Goal: Task Accomplishment & Management: Complete application form

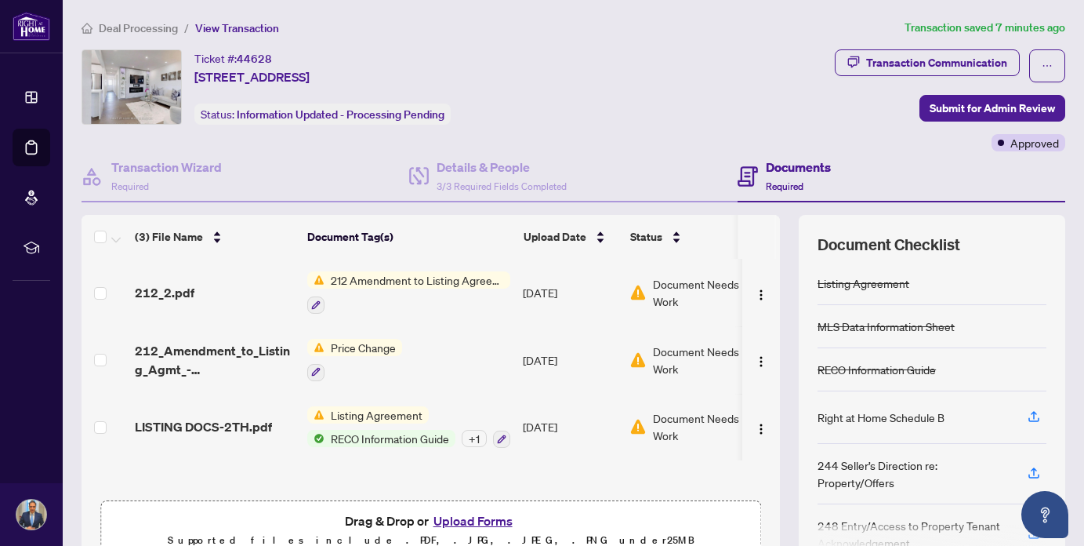
click at [437, 277] on span "212 Amendment to Listing Agreement - Authority to Offer for Lease Price Change/…" at bounding box center [417, 279] width 186 height 17
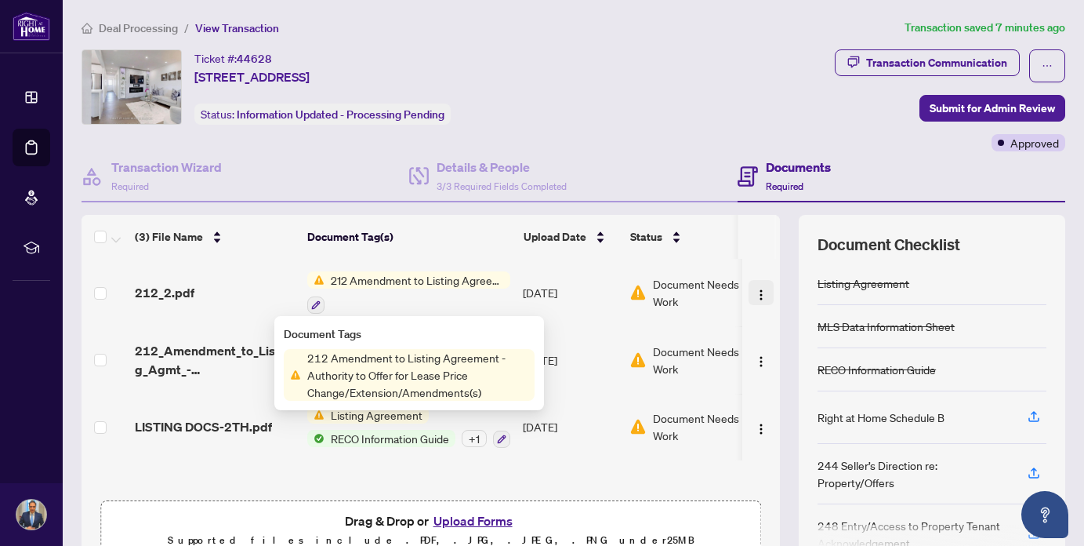
click at [763, 289] on button "button" at bounding box center [761, 292] width 25 height 25
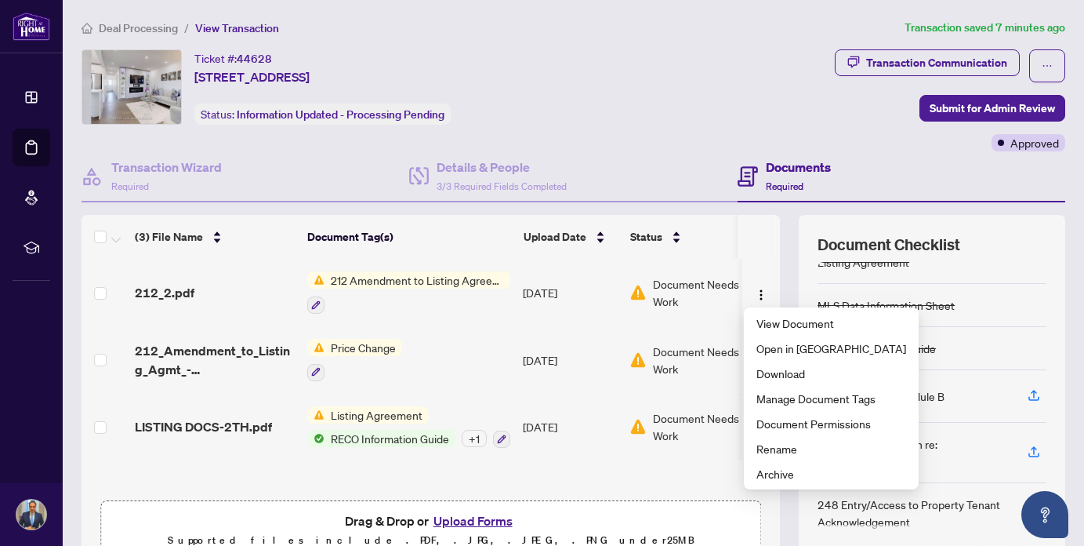
scroll to position [1, 0]
click at [1005, 230] on div "Document Checklist Listing Agreement MLS Data Information Sheet RECO Informatio…" at bounding box center [932, 390] width 266 height 353
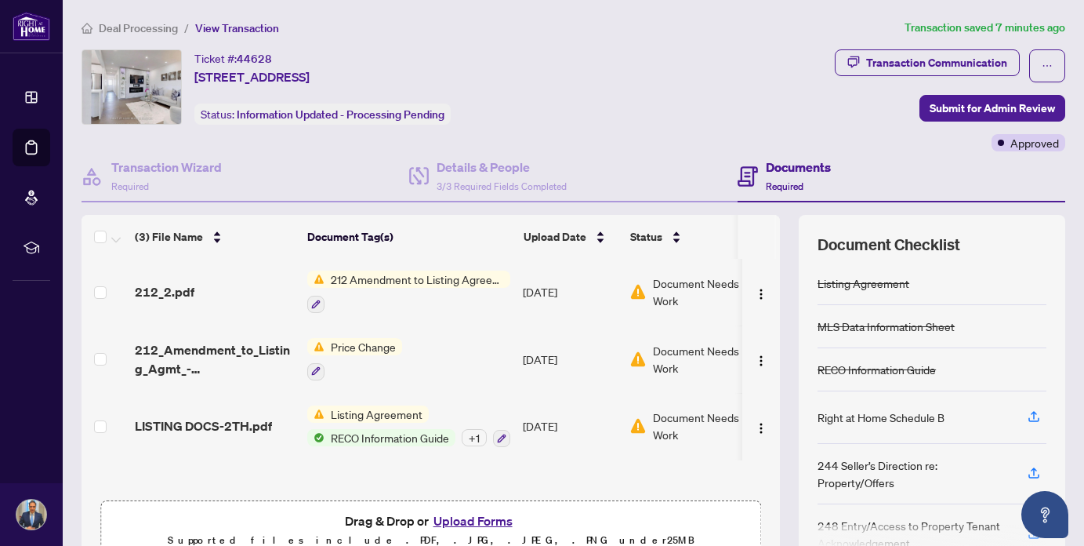
click at [377, 273] on span "212 Amendment to Listing Agreement - Authority to Offer for Lease Price Change/…" at bounding box center [417, 278] width 186 height 17
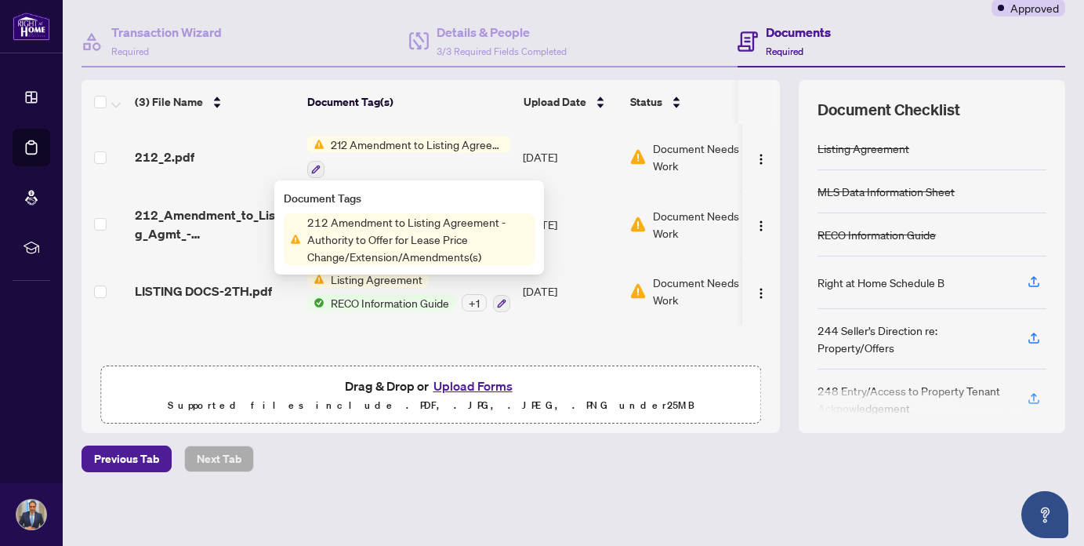
scroll to position [134, 0]
click at [473, 383] on button "Upload Forms" at bounding box center [473, 386] width 89 height 20
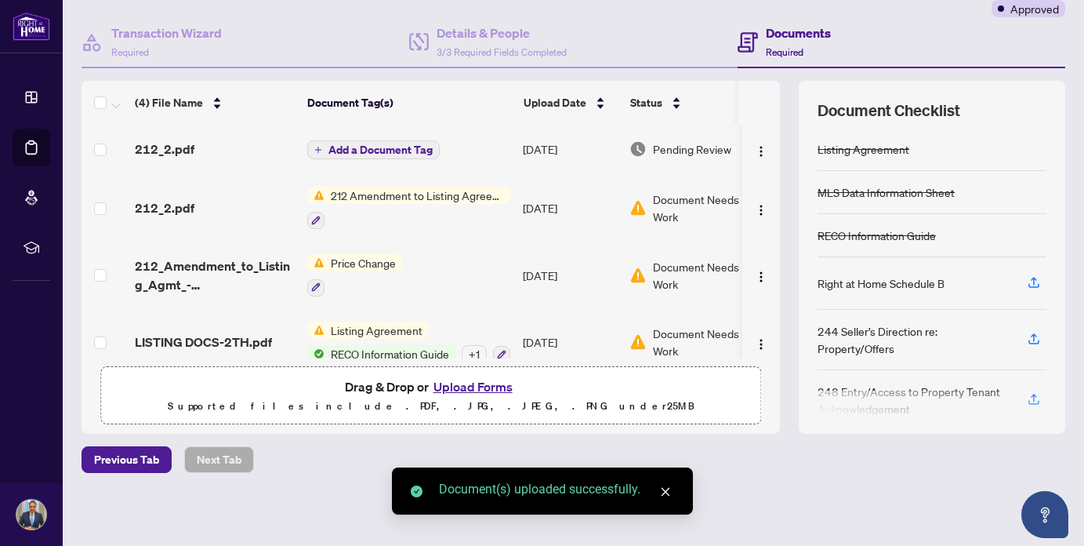
click at [386, 150] on span "Add a Document Tag" at bounding box center [380, 149] width 104 height 11
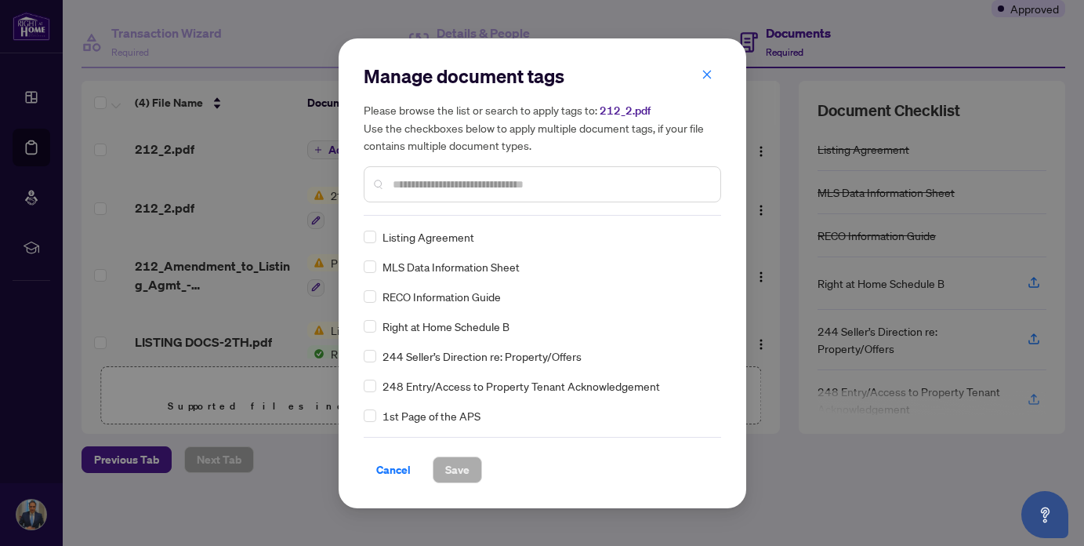
click at [473, 185] on input "text" at bounding box center [550, 184] width 315 height 17
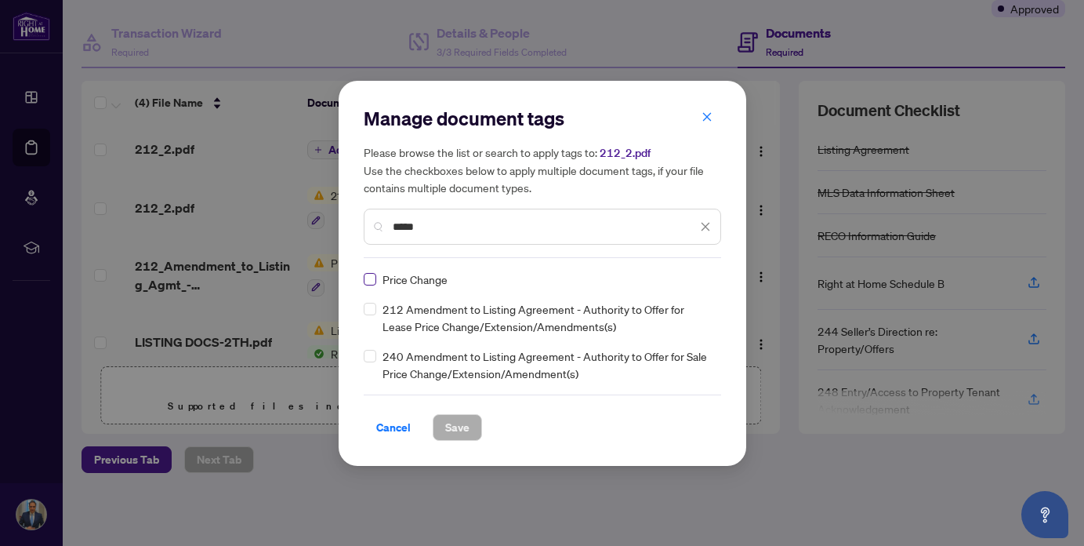
type input "*****"
click at [455, 431] on span "Save" at bounding box center [457, 427] width 24 height 25
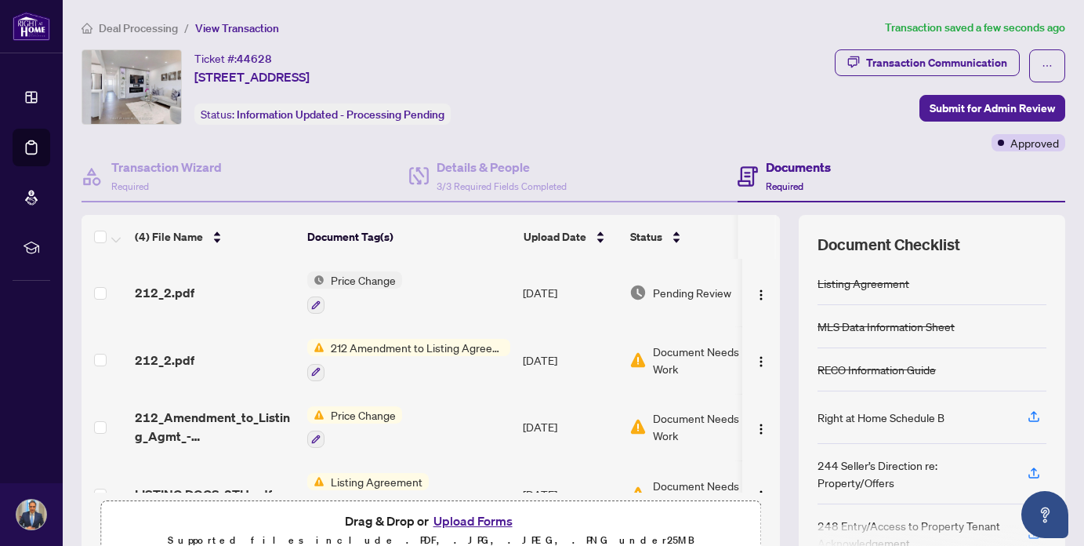
scroll to position [0, 0]
click at [977, 105] on span "Submit for Admin Review" at bounding box center [992, 108] width 125 height 25
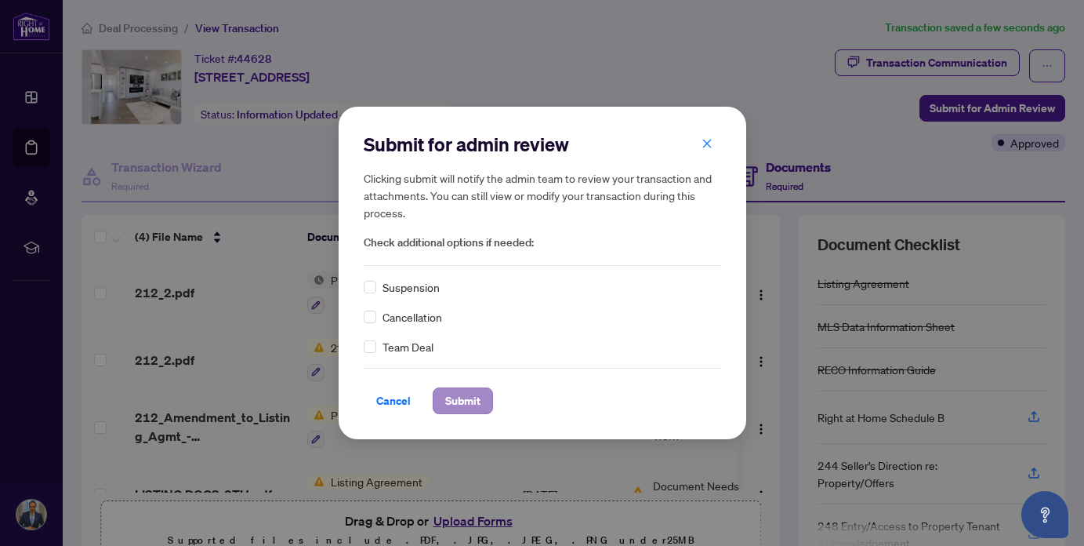
click at [470, 397] on span "Submit" at bounding box center [462, 400] width 35 height 25
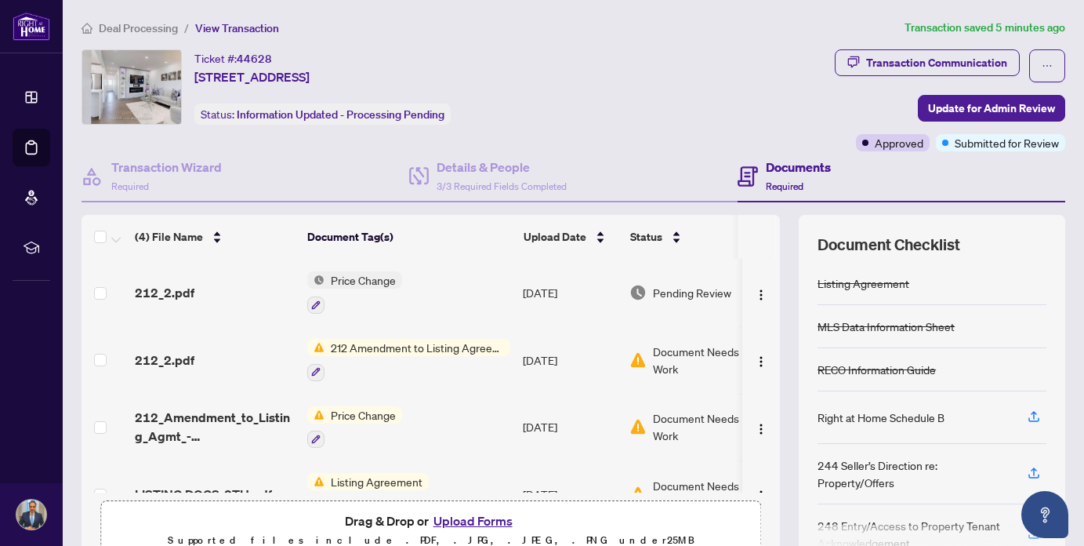
scroll to position [42, 0]
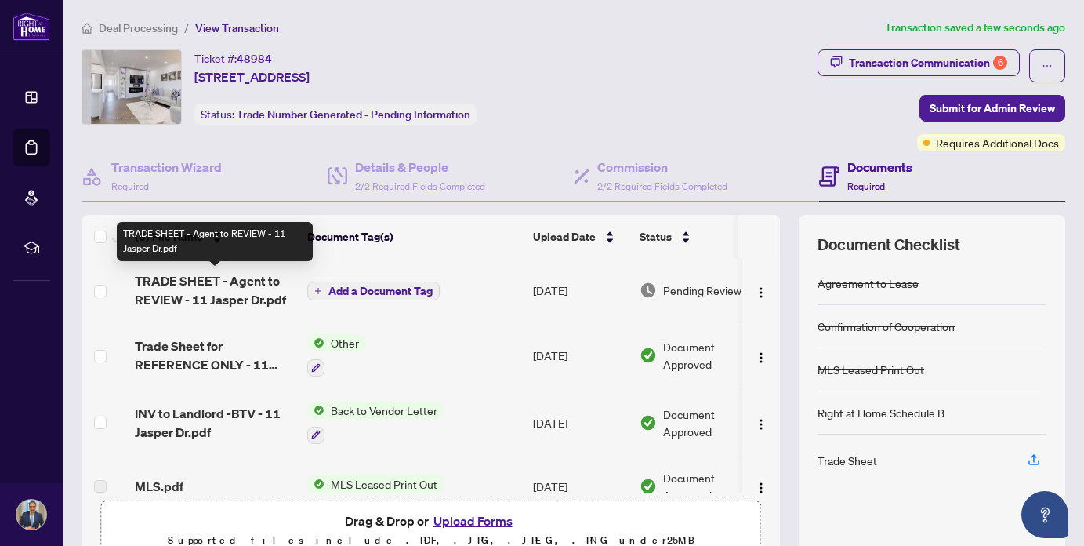
click at [190, 295] on span "TRADE SHEET - Agent to REVIEW - 11 Jasper Dr.pdf" at bounding box center [215, 290] width 160 height 38
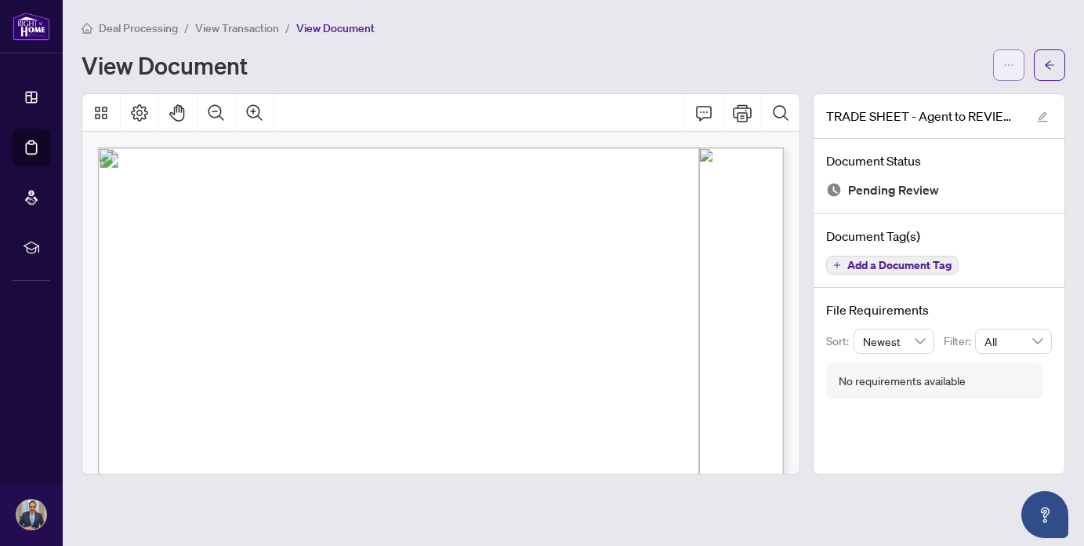
click at [1008, 63] on icon "ellipsis" at bounding box center [1008, 65] width 11 height 11
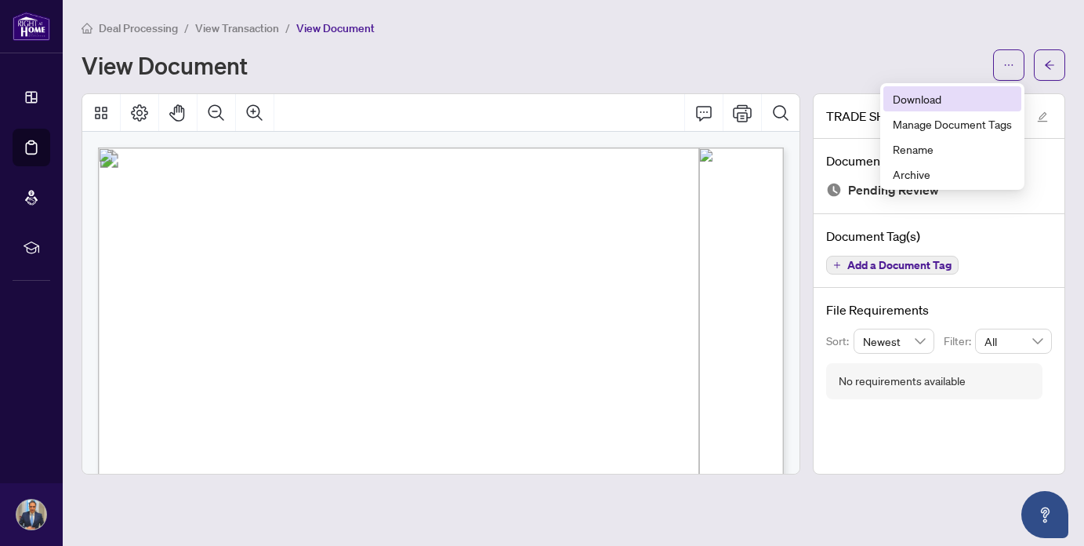
click at [959, 101] on span "Download" at bounding box center [952, 98] width 119 height 17
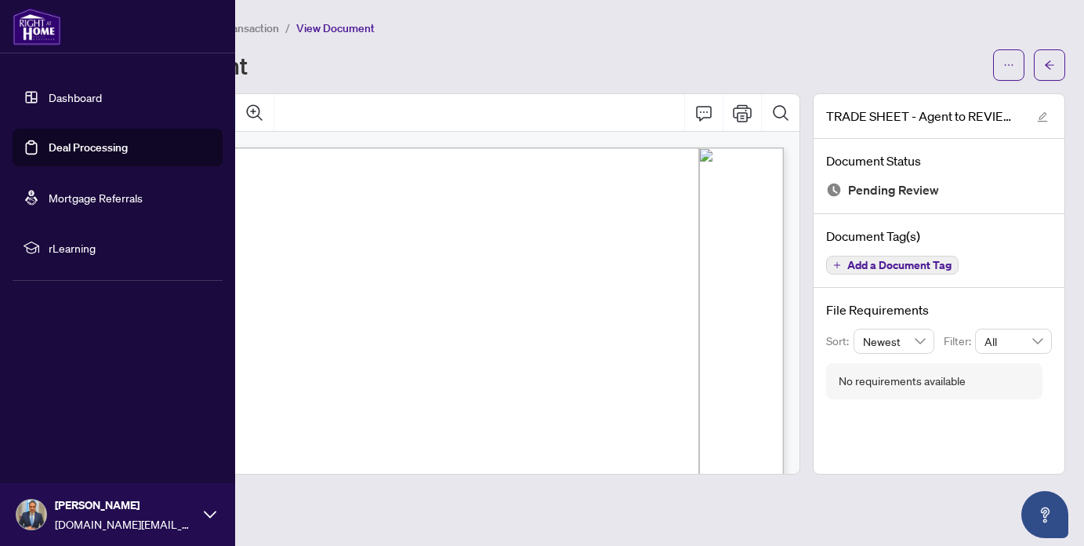
click at [57, 147] on link "Deal Processing" at bounding box center [88, 147] width 79 height 14
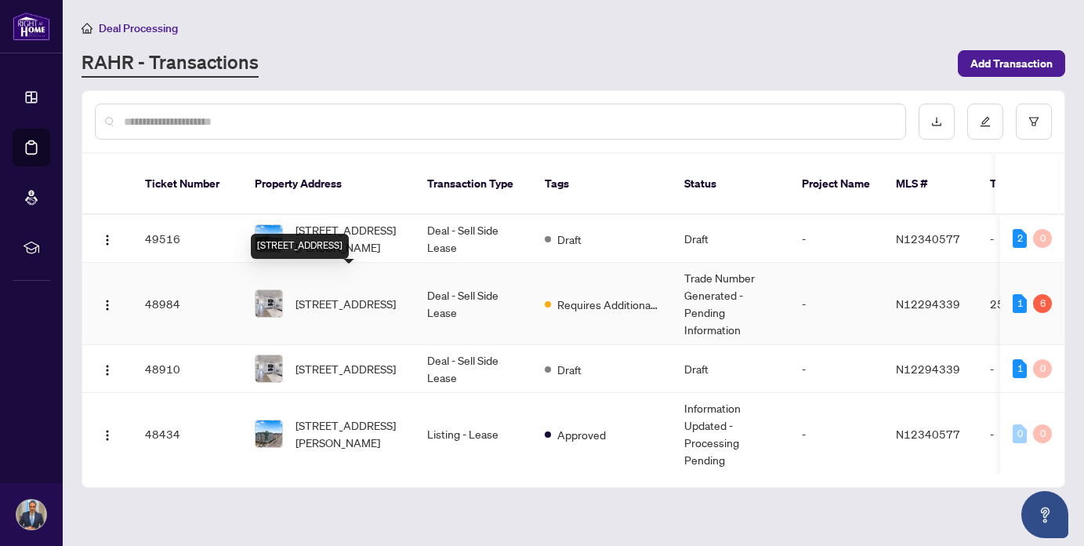
click at [372, 295] on span "[STREET_ADDRESS]" at bounding box center [345, 303] width 100 height 17
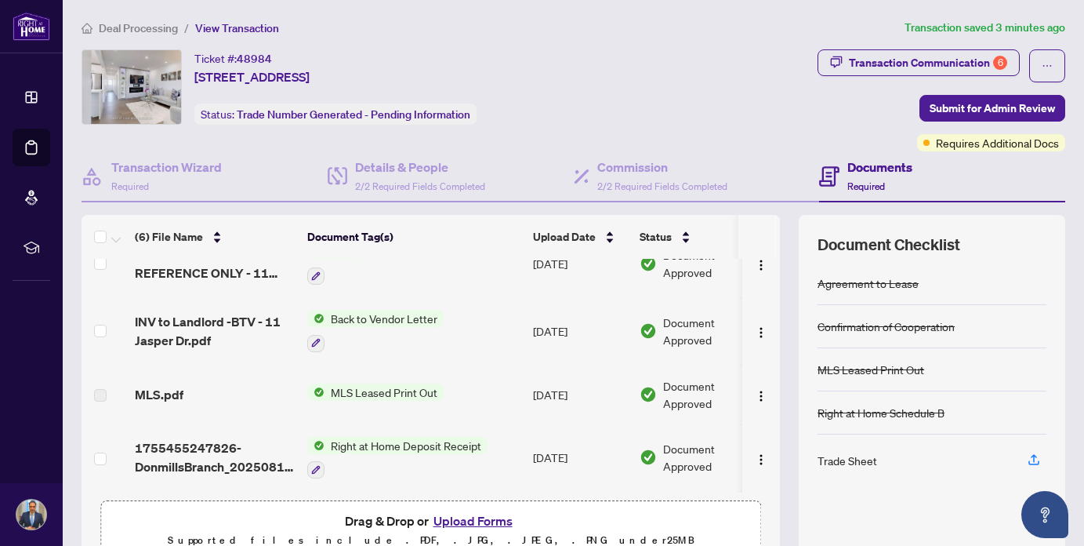
scroll to position [158, 0]
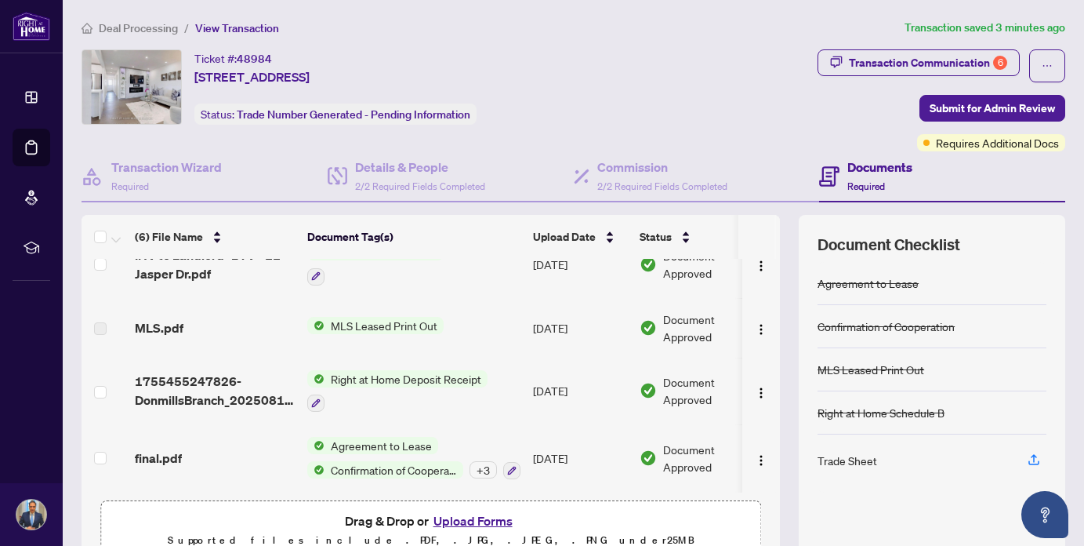
click at [481, 517] on button "Upload Forms" at bounding box center [473, 520] width 89 height 20
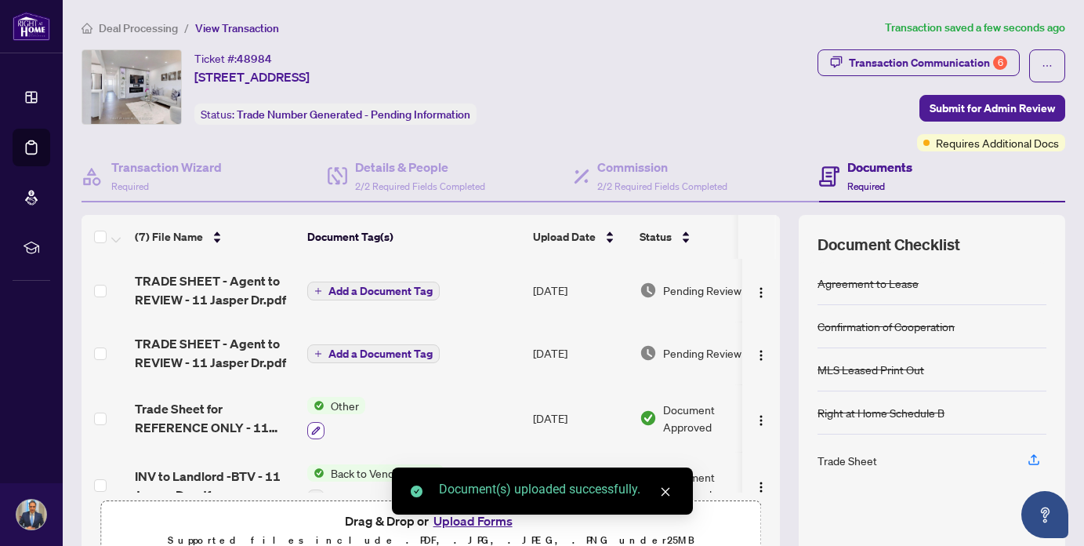
scroll to position [0, 0]
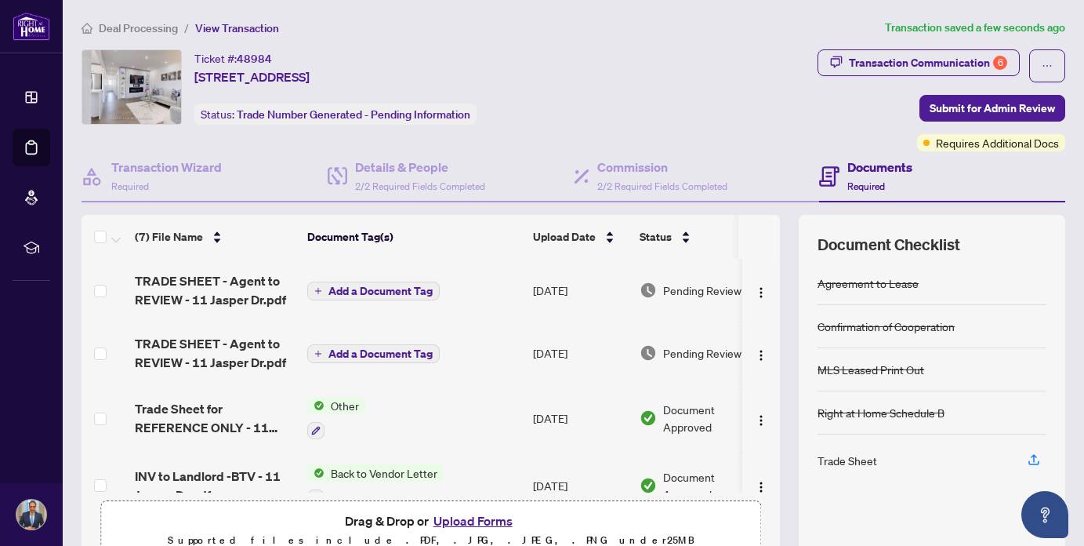
click at [374, 293] on span "Add a Document Tag" at bounding box center [380, 290] width 104 height 11
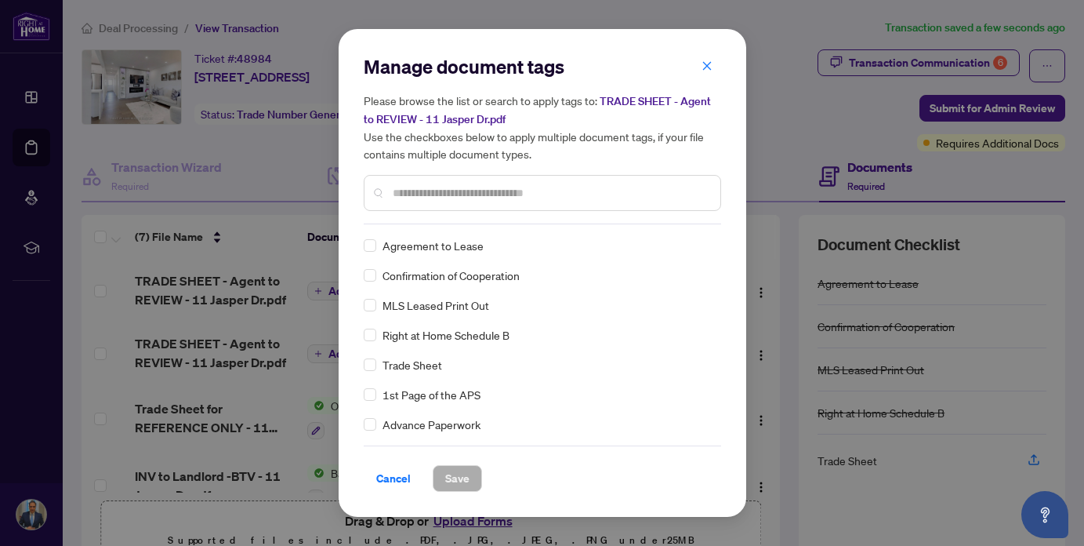
click at [434, 189] on input "text" at bounding box center [550, 192] width 315 height 17
click at [447, 469] on span "Save" at bounding box center [457, 478] width 24 height 25
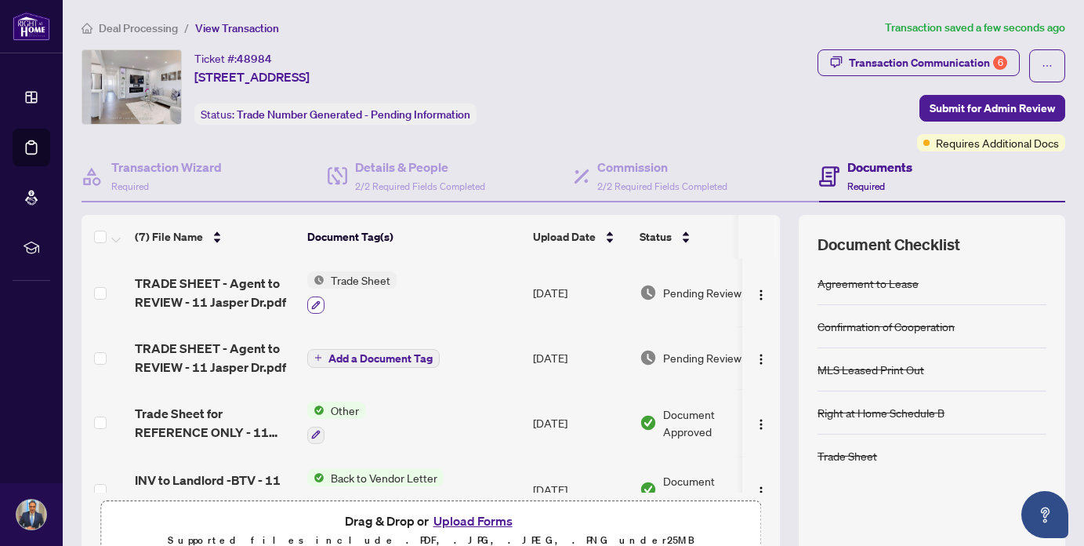
click at [317, 305] on icon "button" at bounding box center [316, 304] width 9 height 9
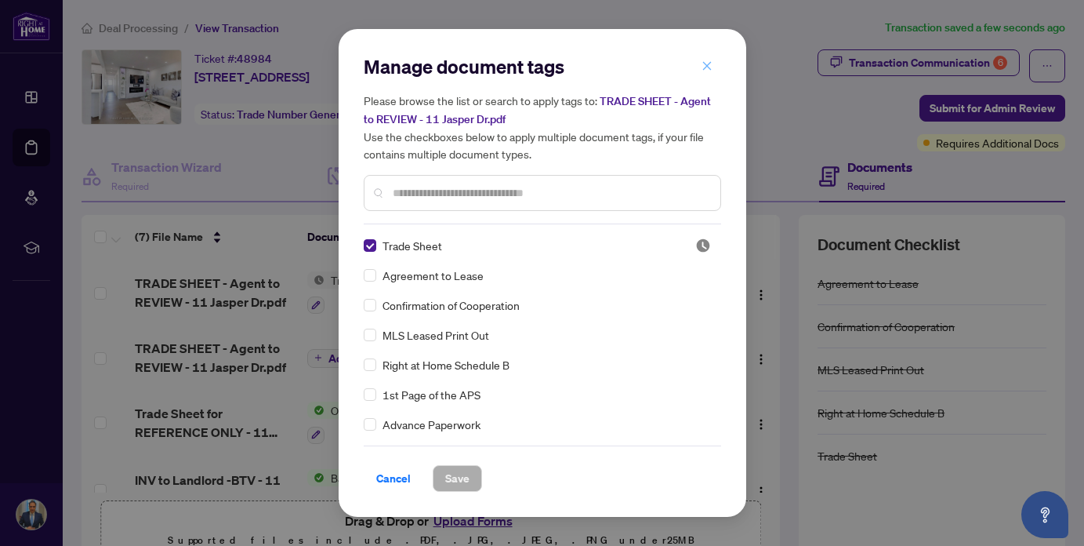
click at [712, 67] on icon "close" at bounding box center [707, 65] width 11 height 11
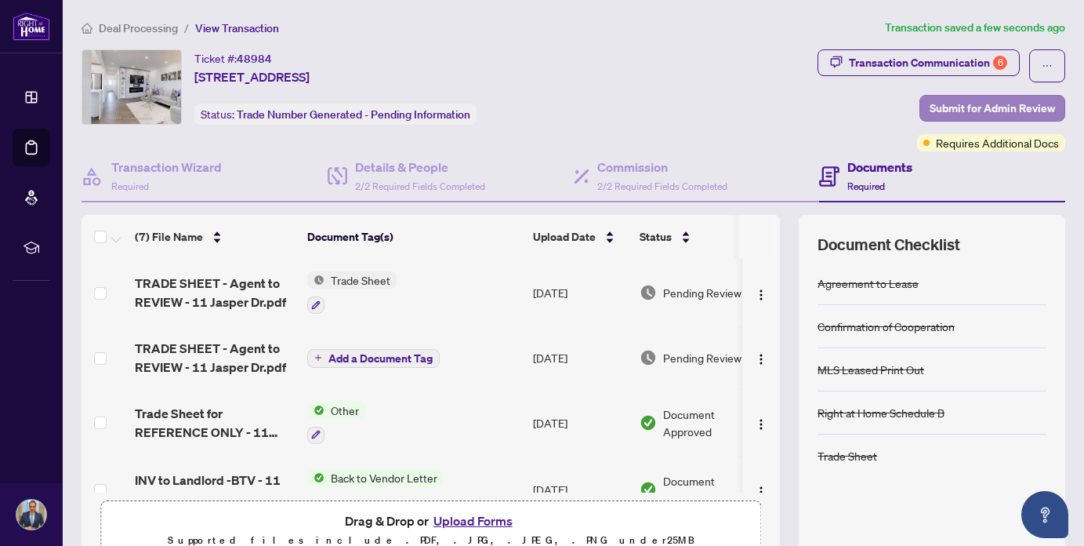
click at [970, 103] on span "Submit for Admin Review" at bounding box center [992, 108] width 125 height 25
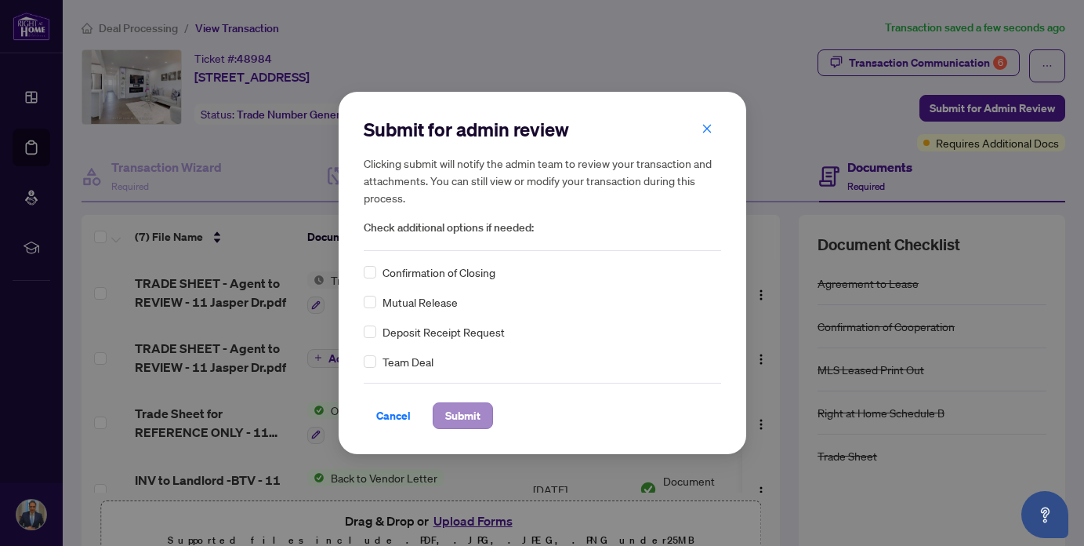
click at [459, 415] on span "Submit" at bounding box center [462, 415] width 35 height 25
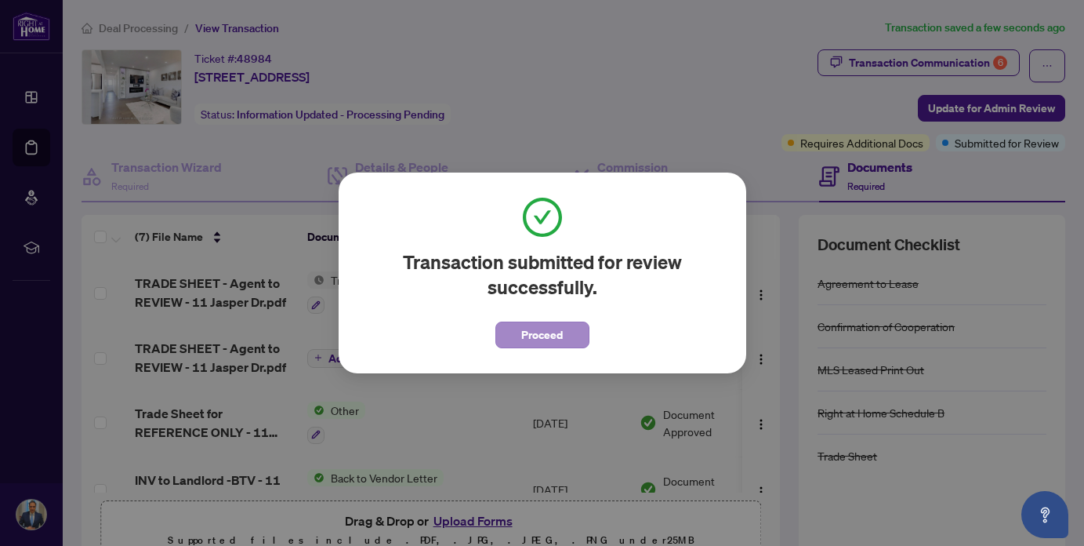
click at [560, 325] on span "Proceed" at bounding box center [542, 334] width 42 height 25
